Goal: Use online tool/utility: Utilize a website feature to perform a specific function

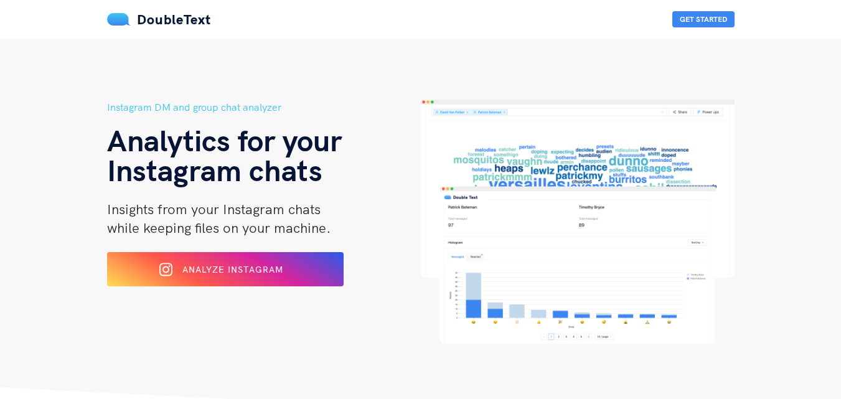
scroll to position [86, 0]
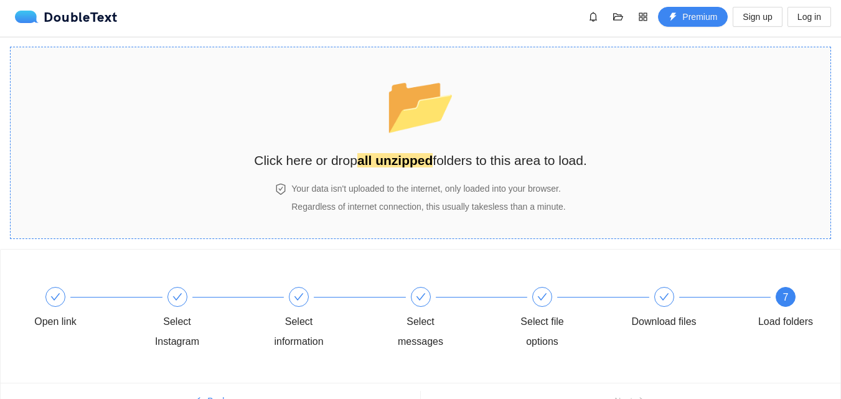
scroll to position [2, 0]
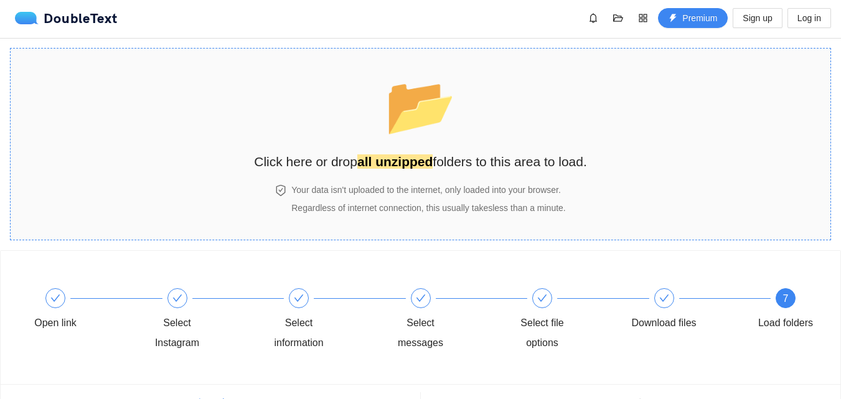
click at [409, 168] on strong "all unzipped" at bounding box center [395, 161] width 75 height 14
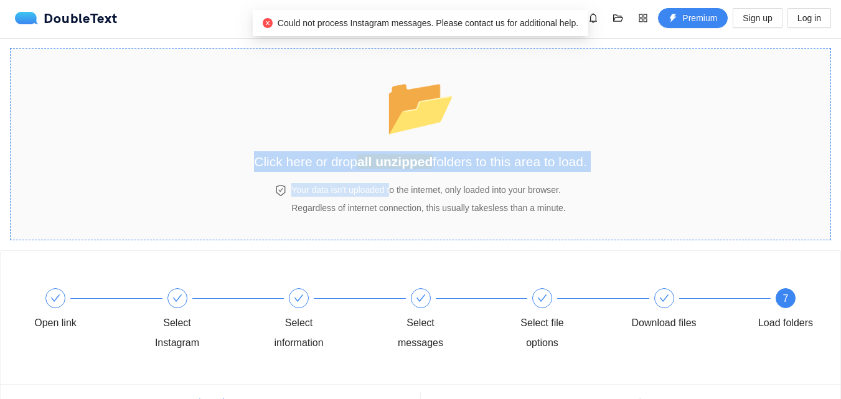
drag, startPoint x: 382, startPoint y: 161, endPoint x: 534, endPoint y: 107, distance: 161.4
click at [534, 107] on div "📂 Click here or drop all unzipped folders to this area to load. Your data isn't…" at bounding box center [420, 144] width 333 height 166
